Goal: Task Accomplishment & Management: Manage account settings

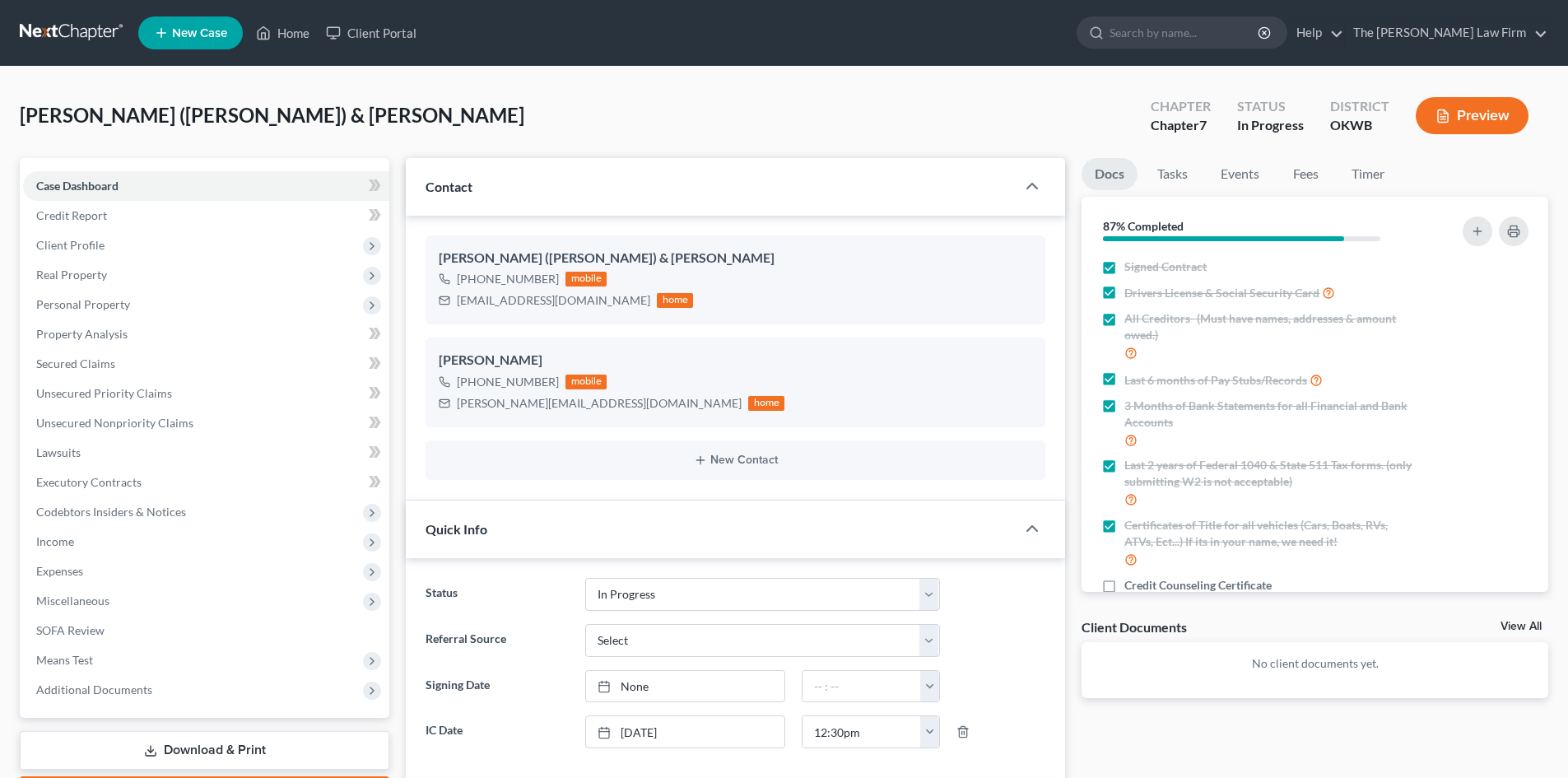
select select "4"
click at [1194, 42] on input "search" at bounding box center [1184, 32] width 150 height 31
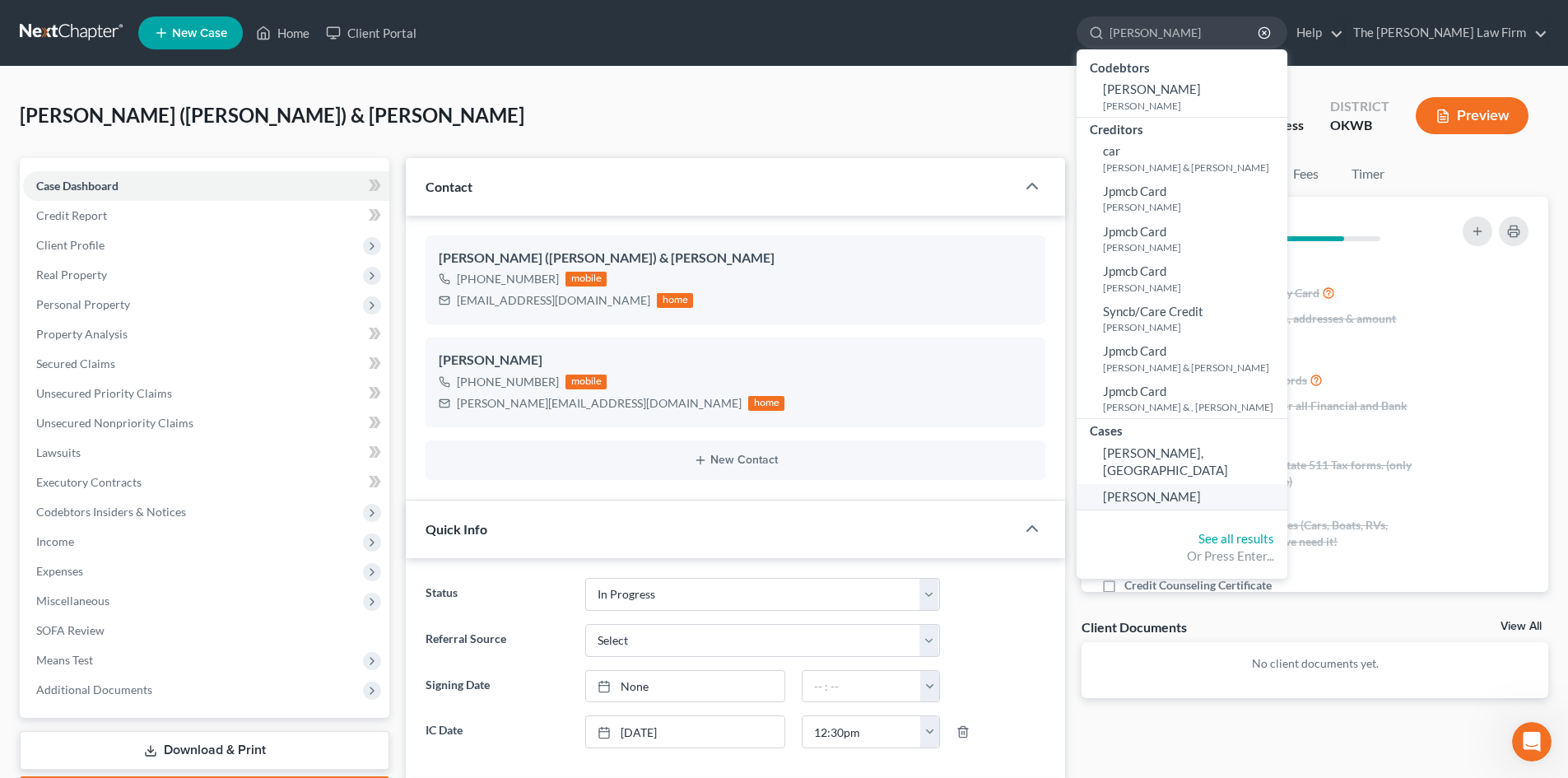
type input "[PERSON_NAME]"
click at [1201, 489] on span "[PERSON_NAME]" at bounding box center [1152, 496] width 98 height 15
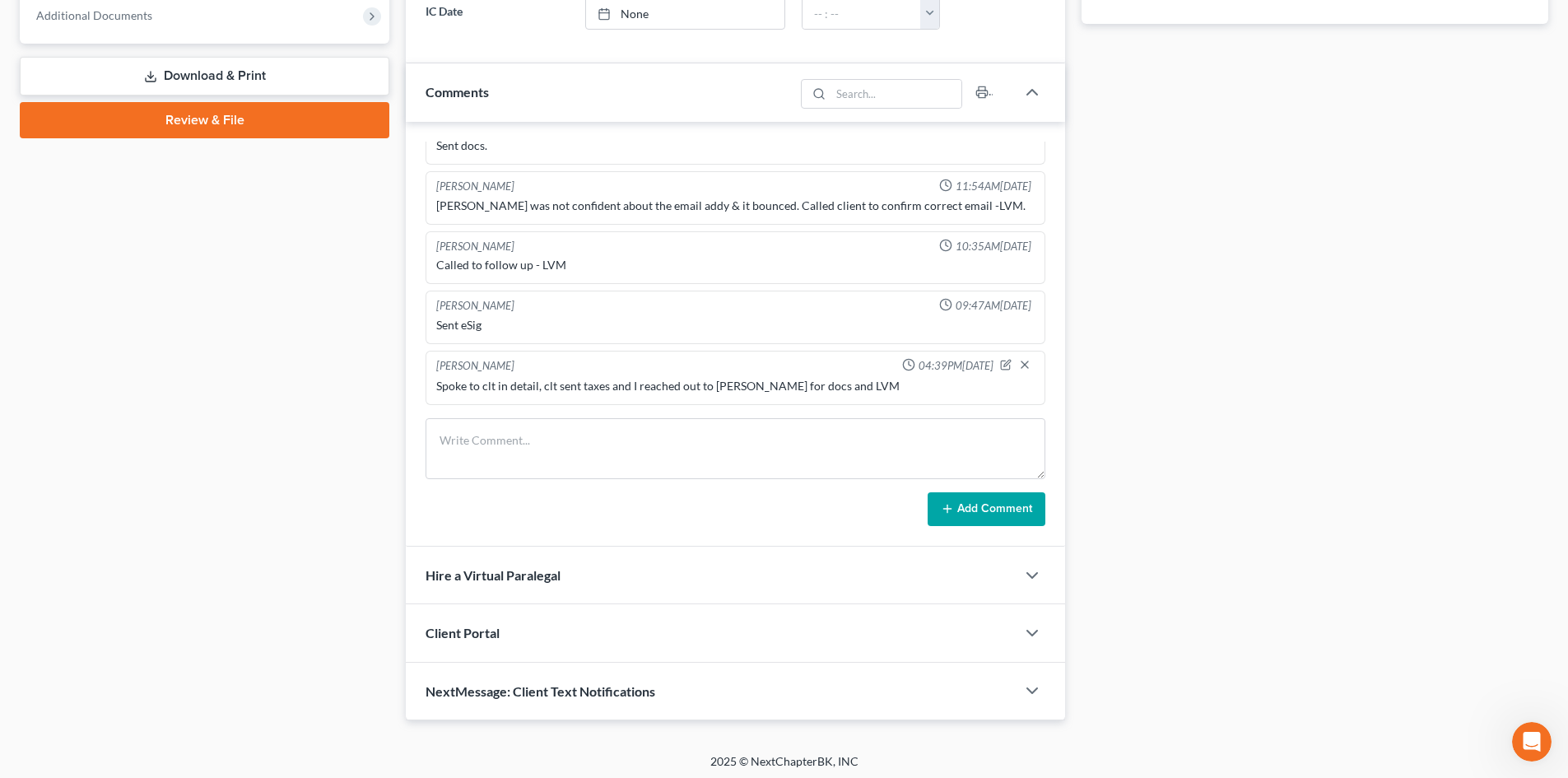
scroll to position [679, 0]
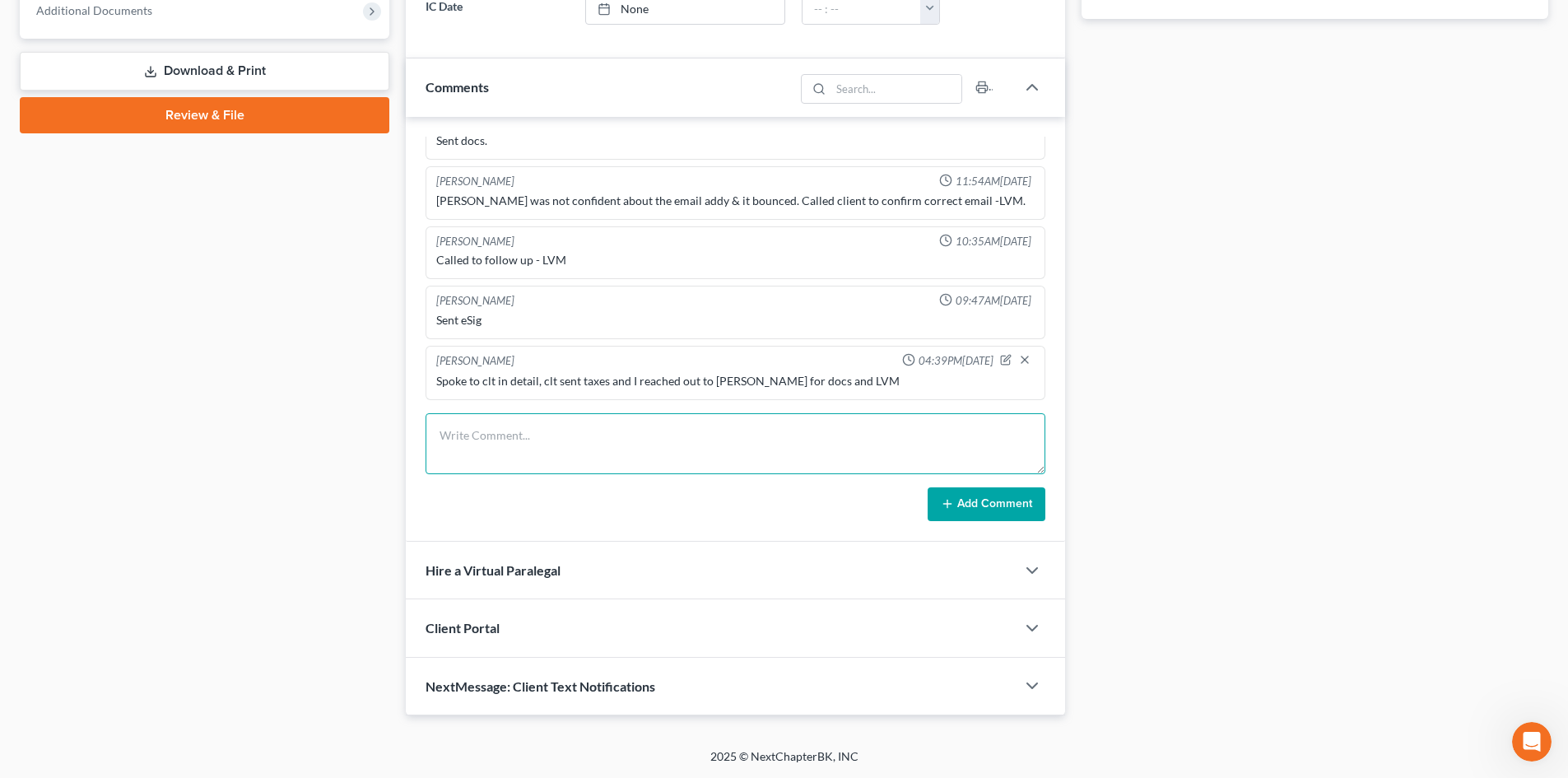
click at [519, 436] on textarea at bounding box center [735, 443] width 620 height 61
type textarea "Spoke to [PERSON_NAME] team and sent email. Adv they will send what they have f…"
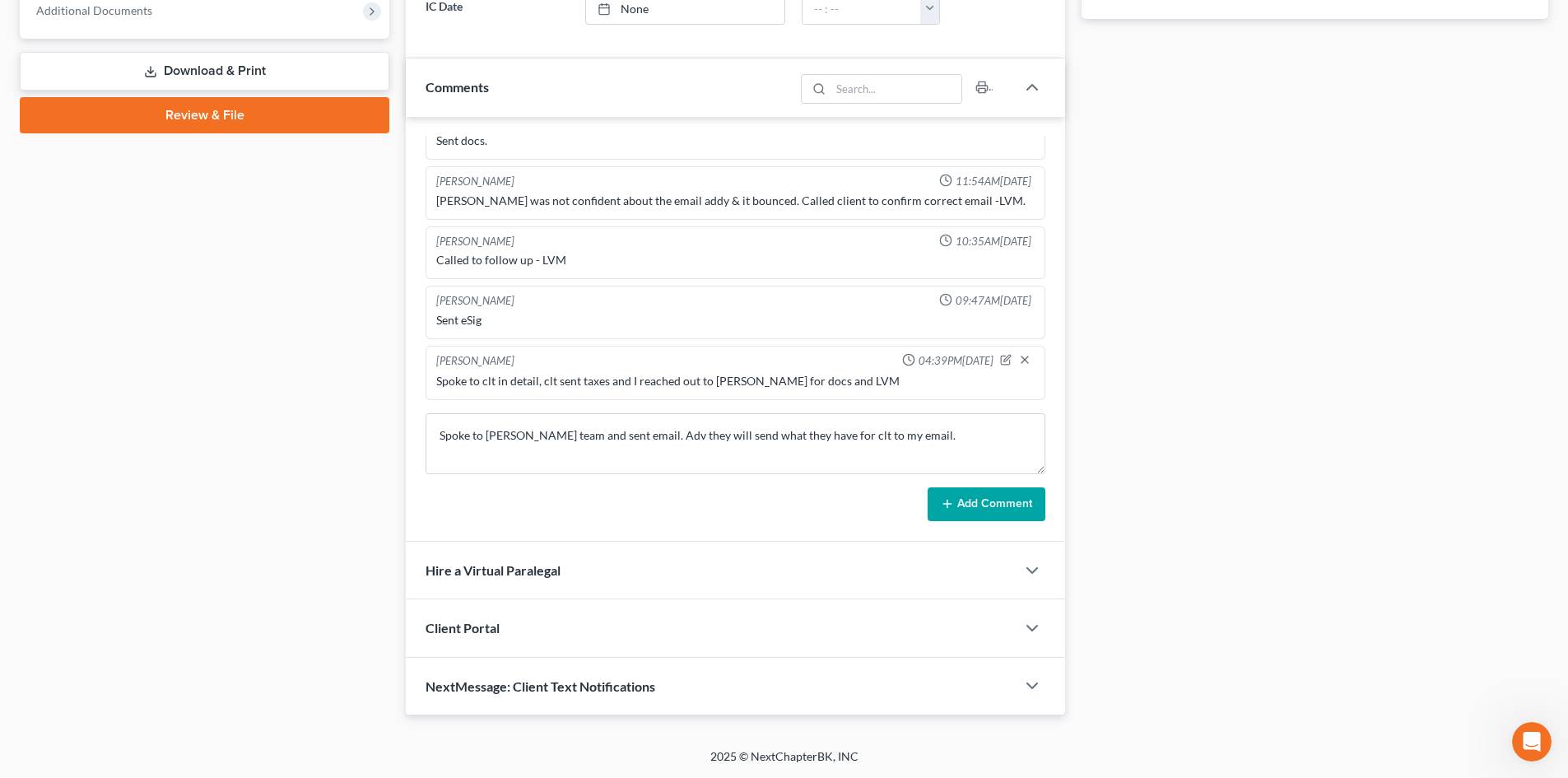
click at [965, 504] on button "Add Comment" at bounding box center [986, 505] width 118 height 35
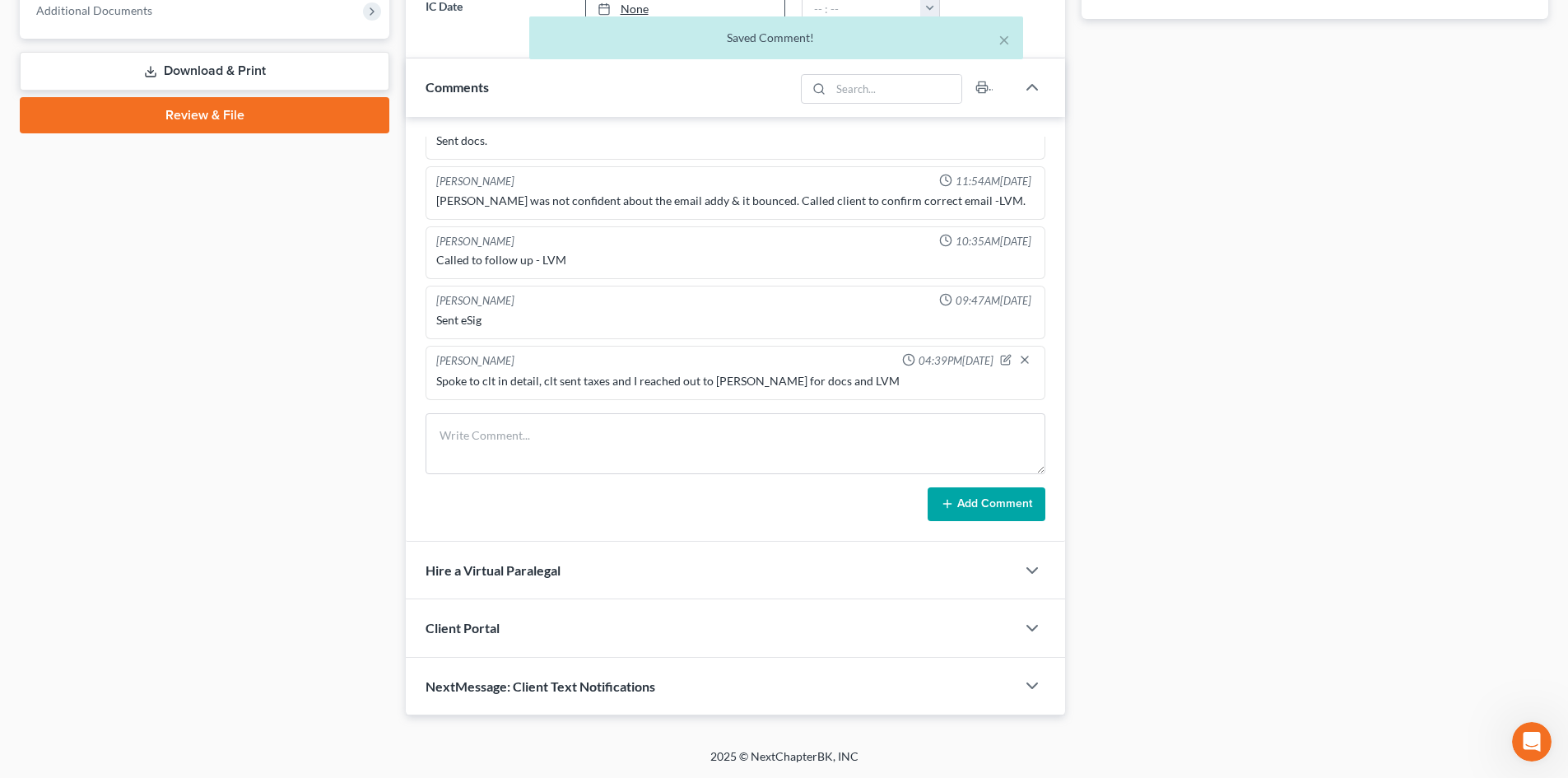
scroll to position [124, 0]
